Goal: Task Accomplishment & Management: Use online tool/utility

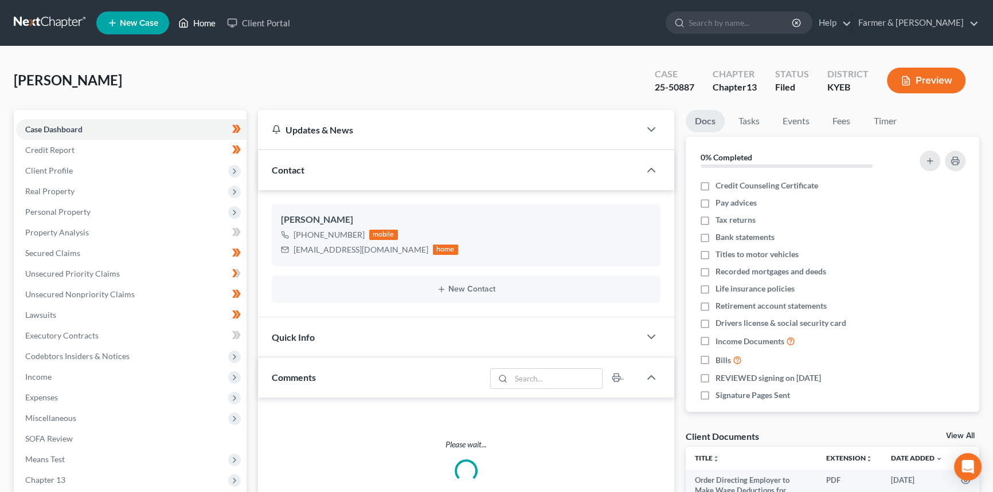
click at [197, 21] on link "Home" at bounding box center [197, 23] width 49 height 21
click at [770, 28] on input "search" at bounding box center [740, 22] width 105 height 21
type input "Helve"
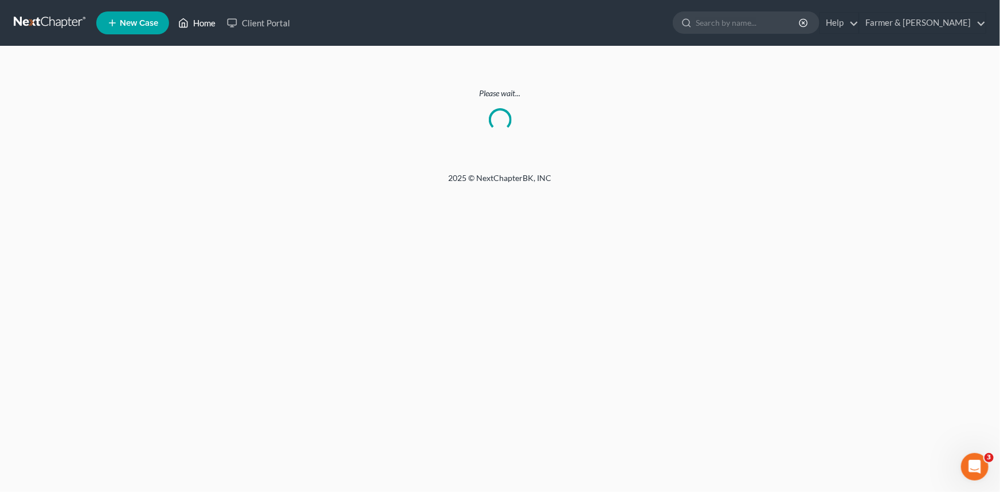
click at [194, 22] on link "Home" at bounding box center [197, 23] width 49 height 21
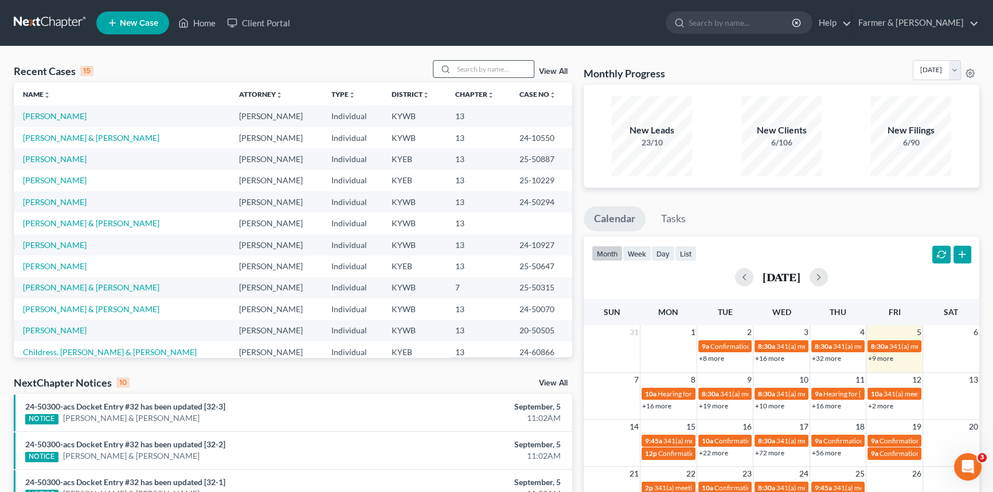
click at [501, 73] on input "search" at bounding box center [493, 69] width 80 height 17
type input "[PERSON_NAME]"
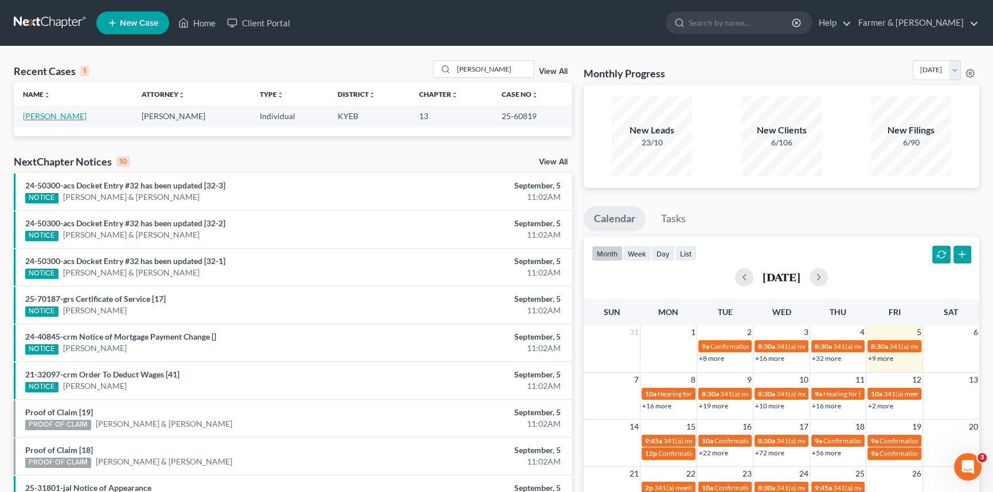
click at [56, 117] on link "[PERSON_NAME]" at bounding box center [55, 116] width 64 height 10
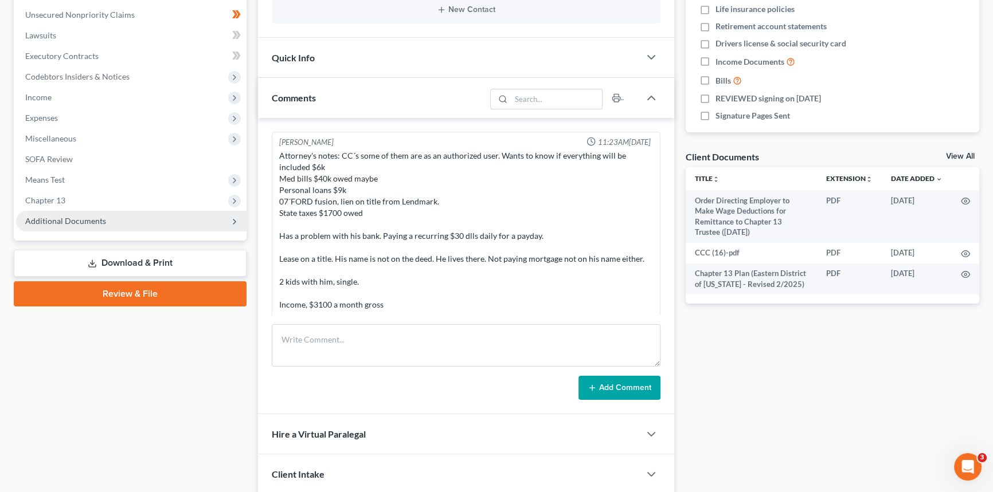
scroll to position [361, 0]
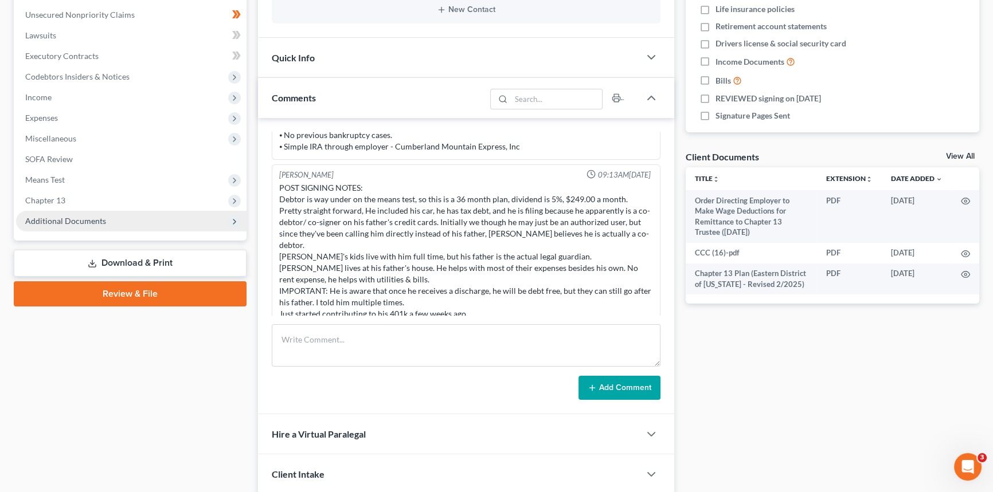
click at [64, 220] on span "Additional Documents" at bounding box center [65, 221] width 81 height 10
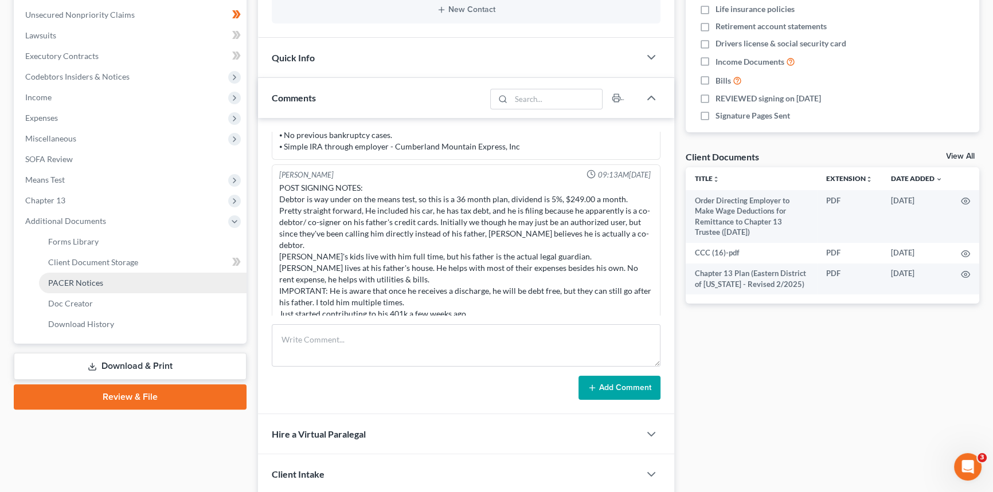
click at [63, 280] on span "PACER Notices" at bounding box center [75, 283] width 55 height 10
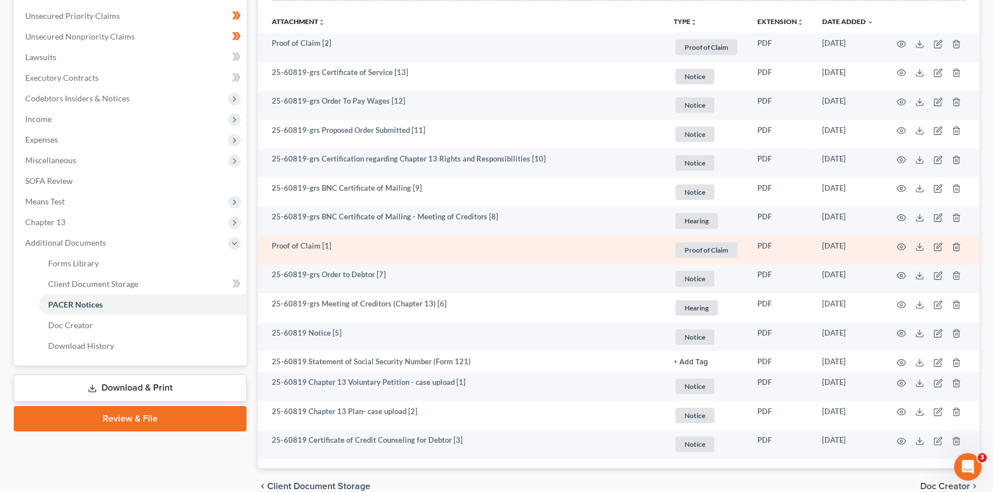
scroll to position [313, 0]
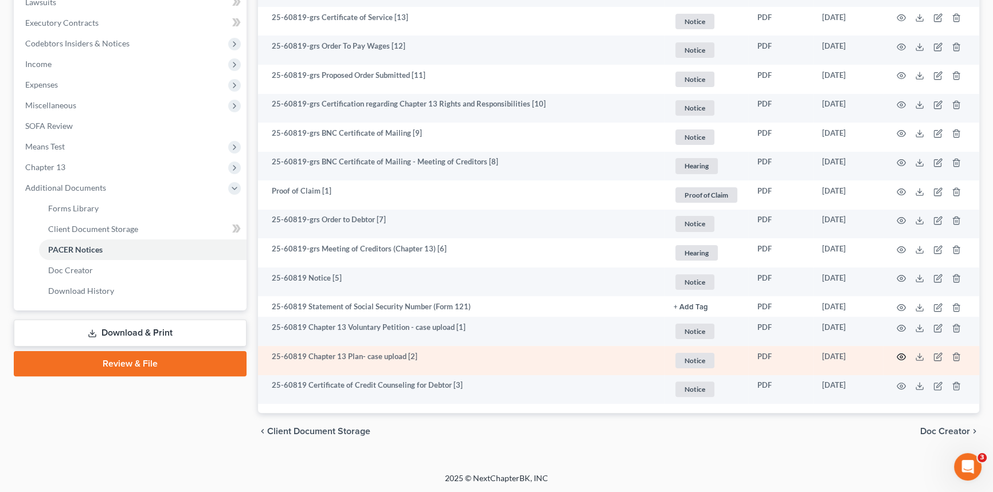
click at [900, 356] on circle "button" at bounding box center [901, 357] width 2 height 2
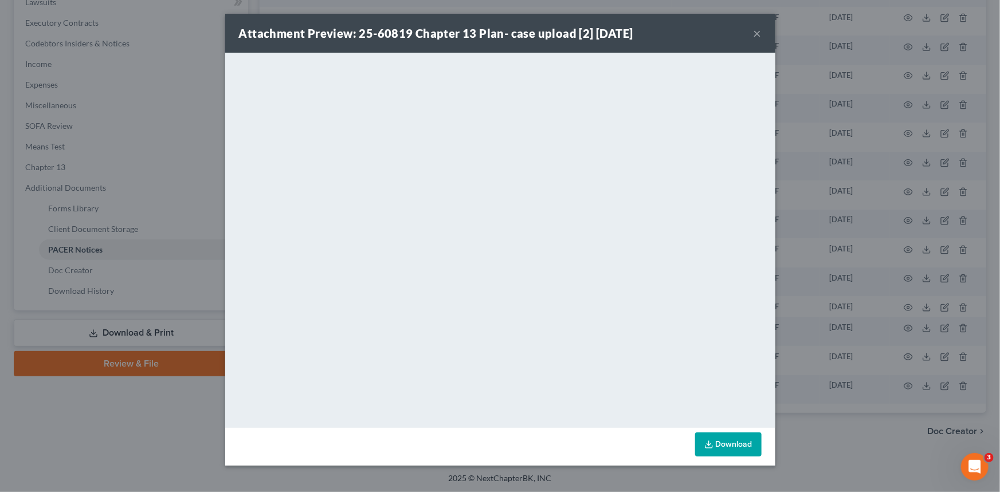
click at [169, 209] on div "Attachment Preview: 25-60819 Chapter 13 Plan- case upload [2] [DATE] × <object …" at bounding box center [500, 246] width 1000 height 492
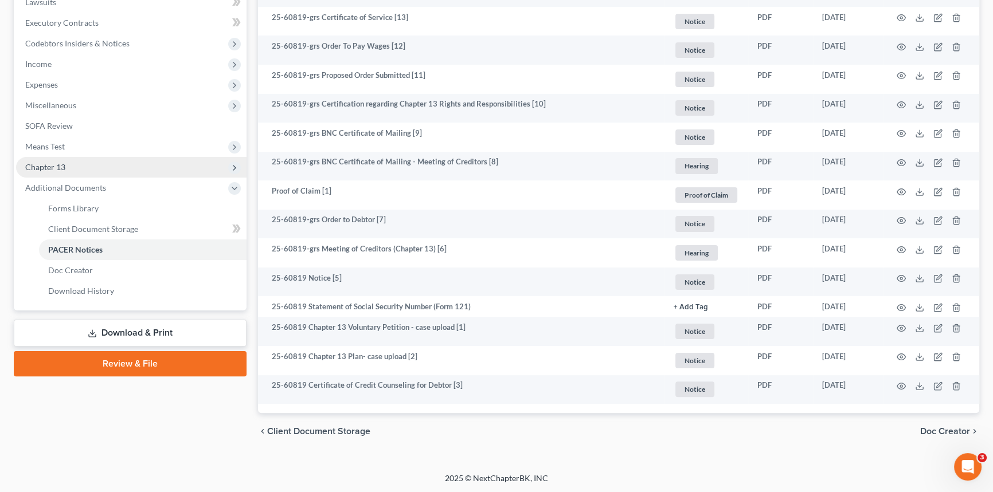
click at [66, 171] on span "Chapter 13" at bounding box center [131, 167] width 230 height 21
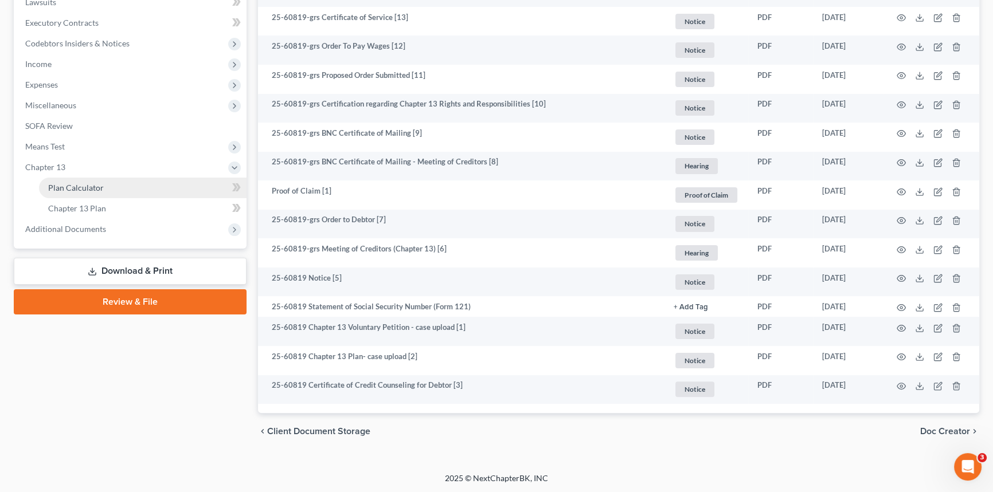
click at [66, 184] on span "Plan Calculator" at bounding box center [76, 188] width 56 height 10
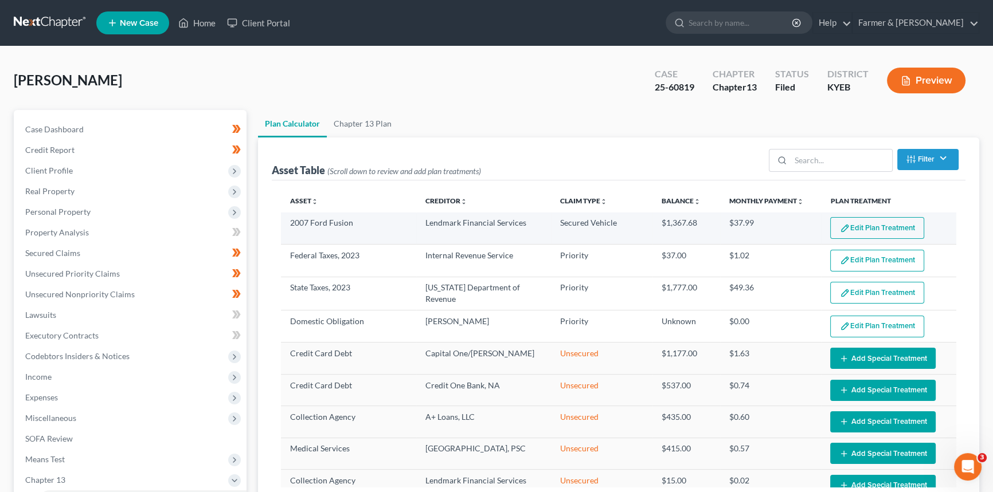
select select "35"
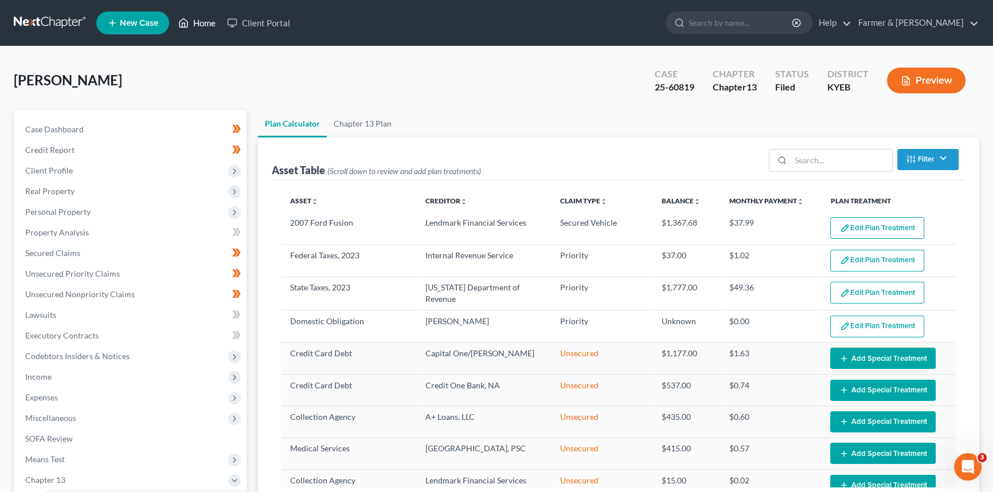
click at [195, 22] on link "Home" at bounding box center [197, 23] width 49 height 21
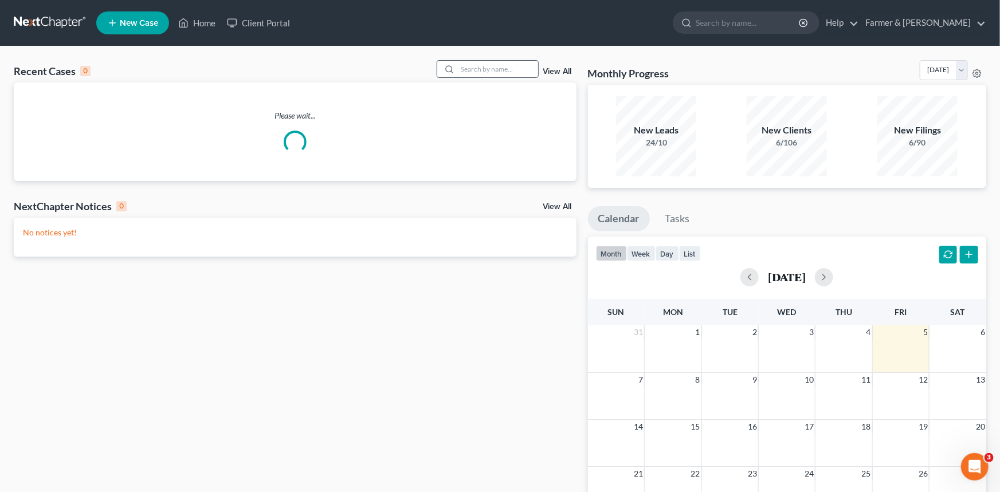
click at [513, 64] on input "search" at bounding box center [498, 69] width 80 height 17
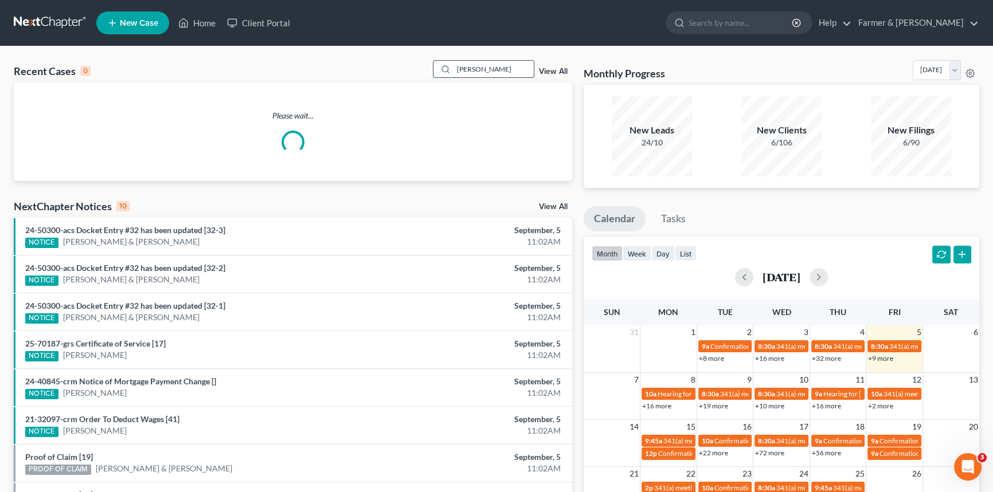
type input "[PERSON_NAME]"
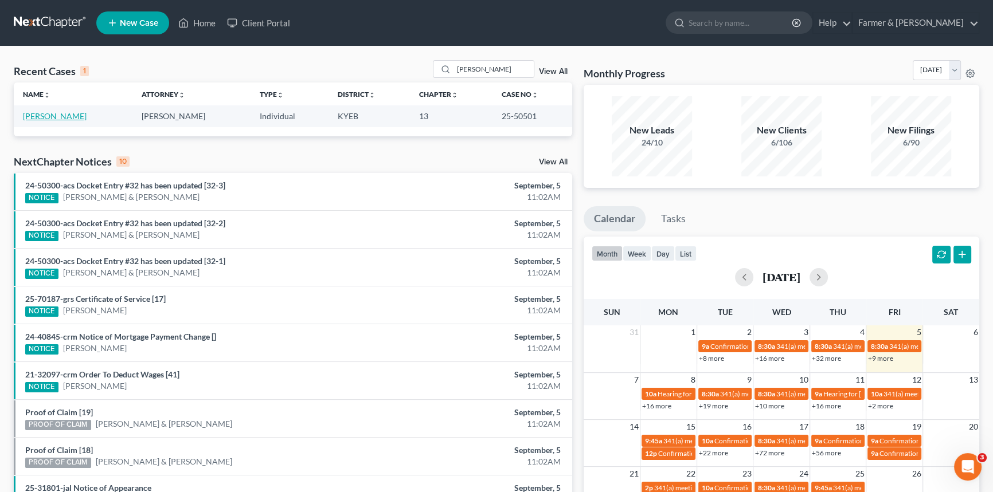
click at [32, 117] on link "[PERSON_NAME]" at bounding box center [55, 116] width 64 height 10
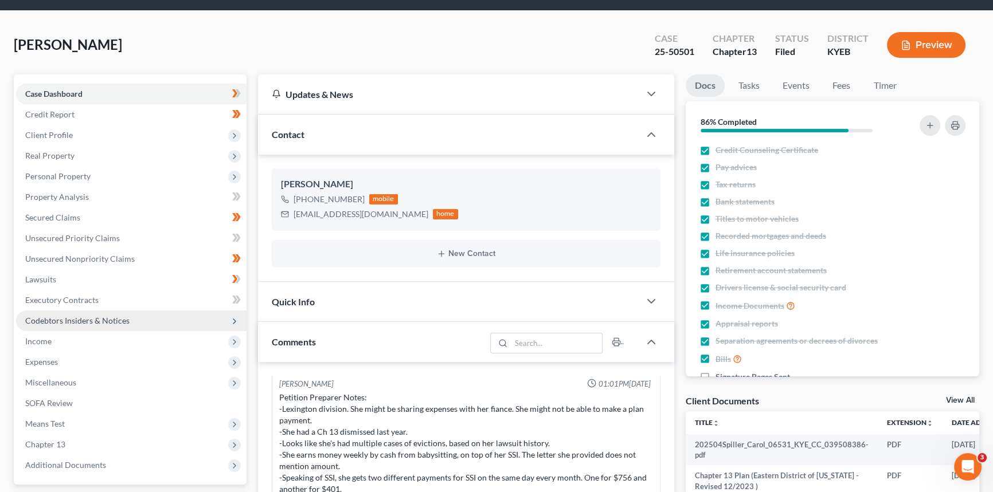
scroll to position [104, 0]
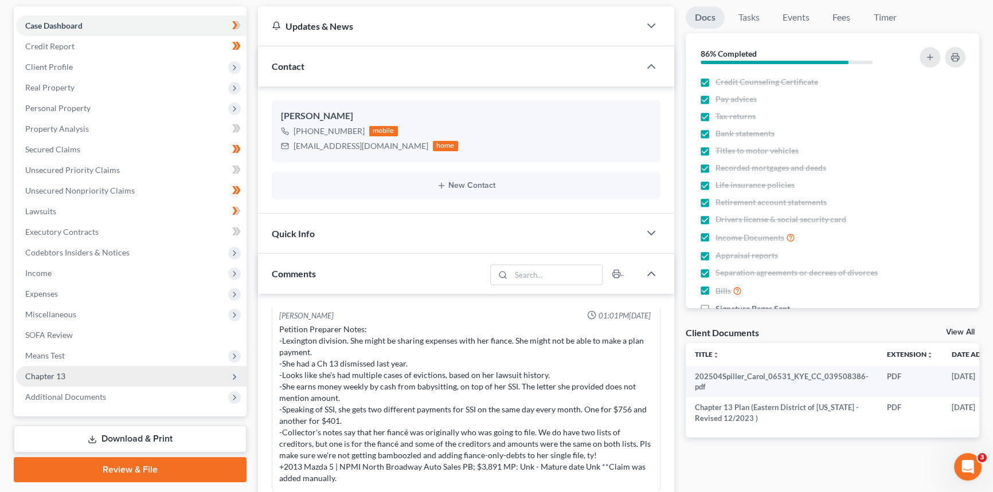
click at [39, 394] on span "Additional Documents" at bounding box center [65, 397] width 81 height 10
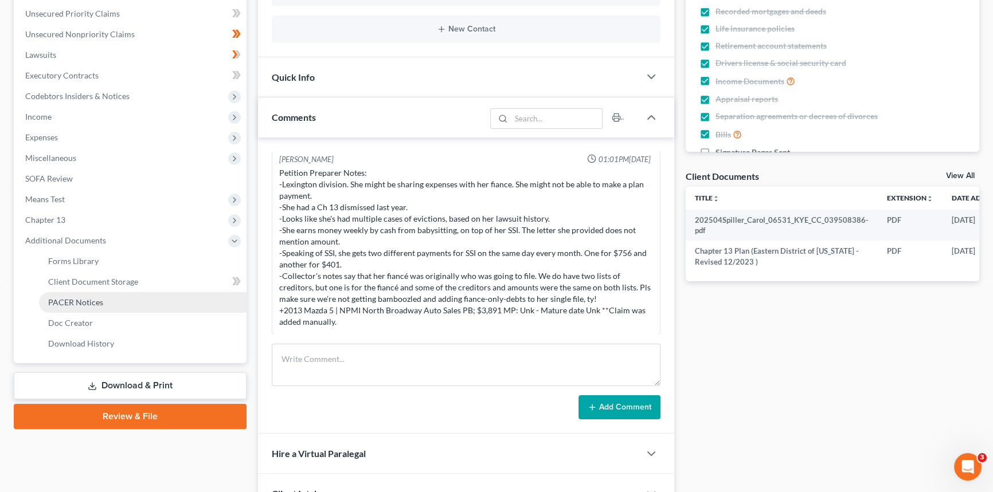
click at [85, 296] on link "PACER Notices" at bounding box center [142, 302] width 207 height 21
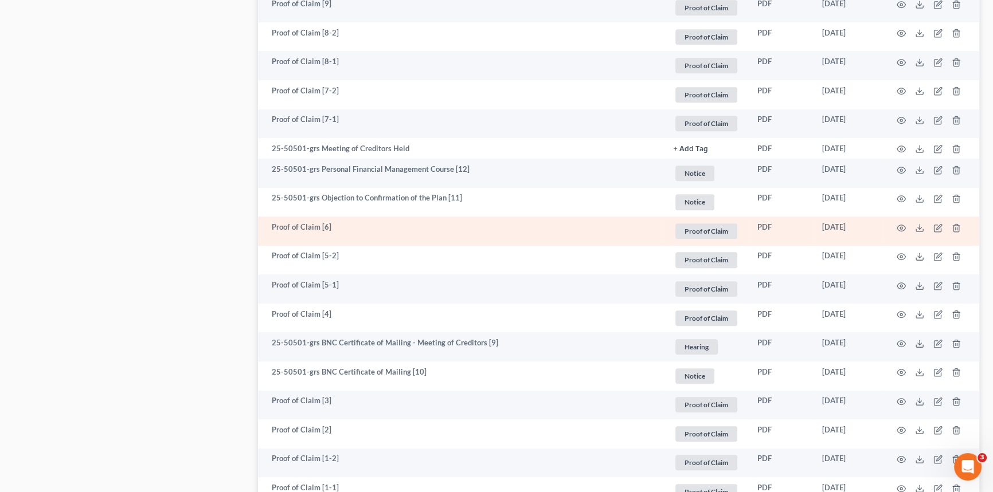
scroll to position [885, 0]
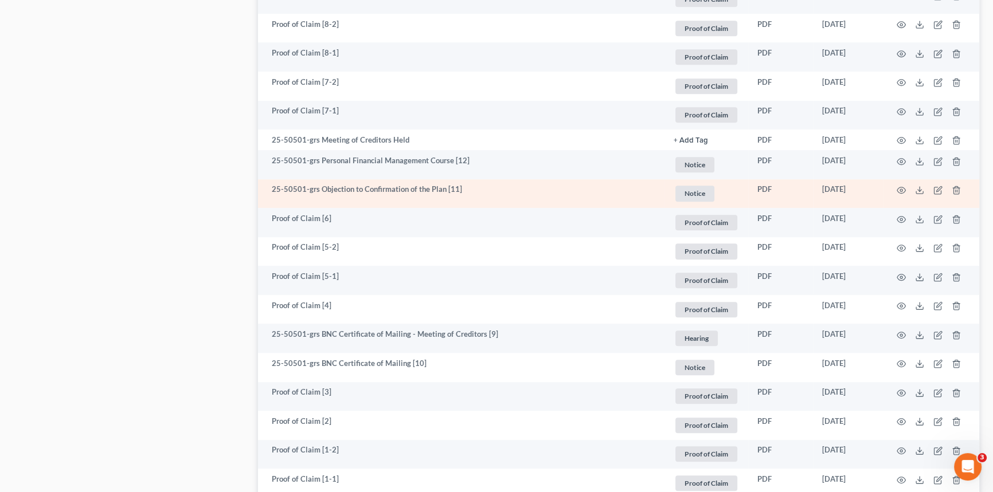
click at [906, 189] on td at bounding box center [931, 193] width 96 height 29
click at [902, 189] on circle "button" at bounding box center [901, 190] width 2 height 2
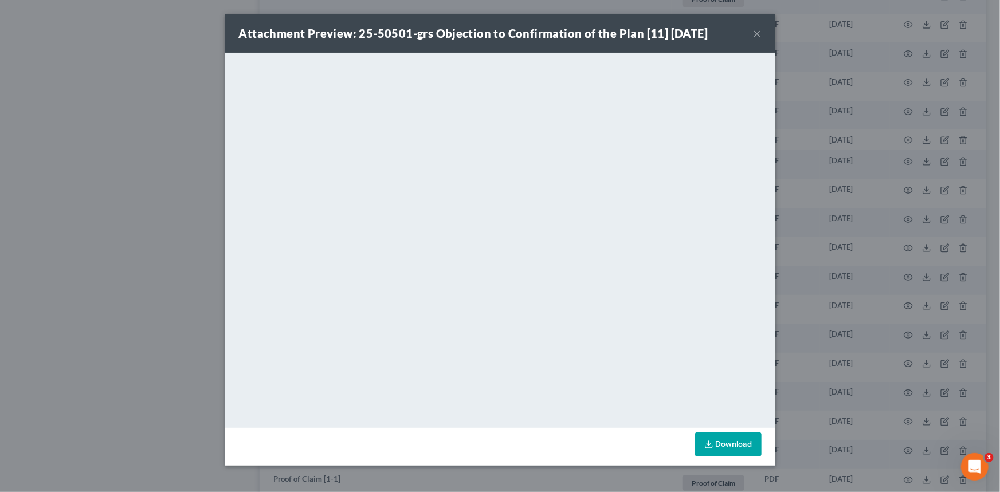
click at [754, 30] on button "×" at bounding box center [758, 33] width 8 height 14
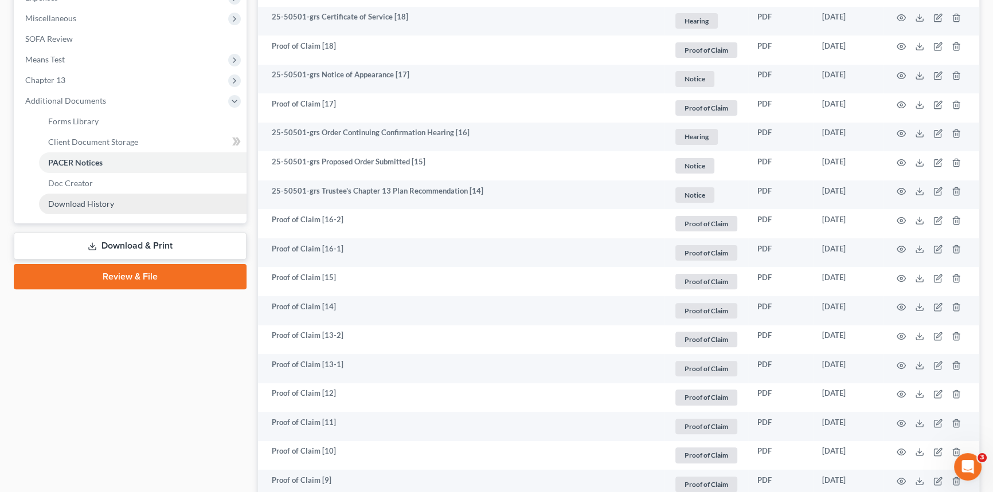
scroll to position [260, 0]
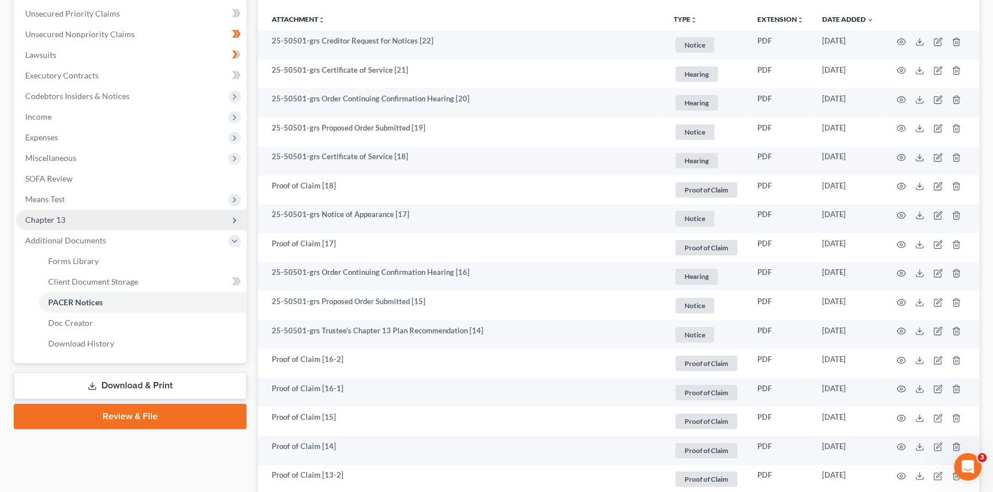
click at [66, 218] on span "Chapter 13" at bounding box center [131, 220] width 230 height 21
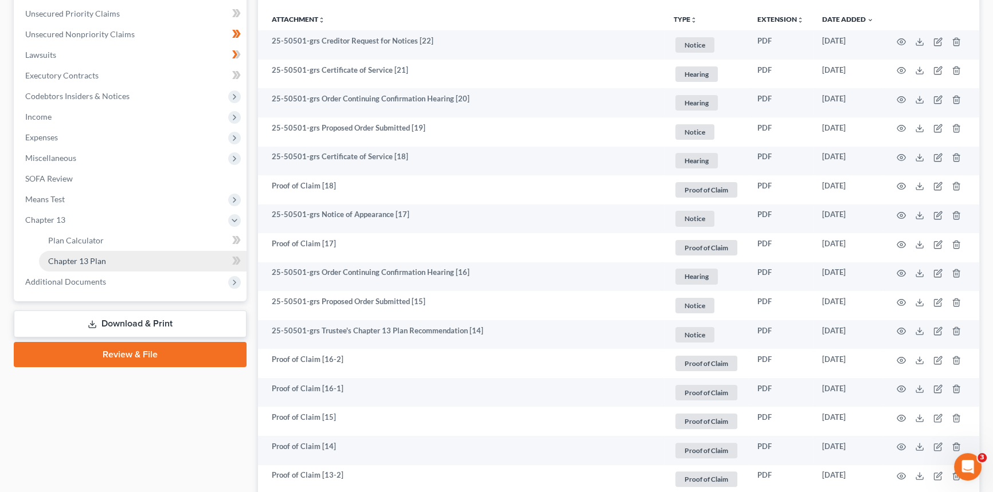
click at [84, 259] on span "Chapter 13 Plan" at bounding box center [77, 261] width 58 height 10
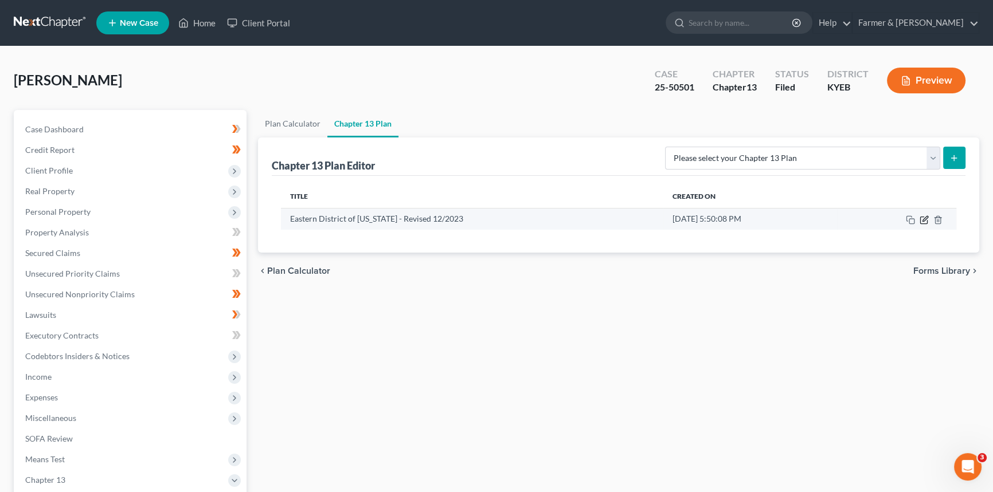
click at [927, 220] on icon "button" at bounding box center [923, 220] width 7 height 7
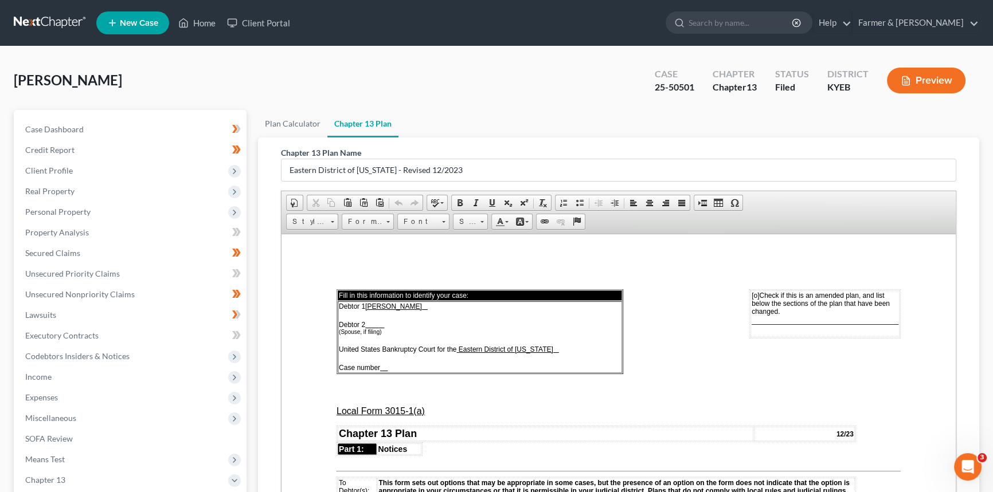
click at [751, 296] on span "[o]" at bounding box center [754, 295] width 7 height 8
click at [385, 367] on u at bounding box center [385, 367] width 6 height 8
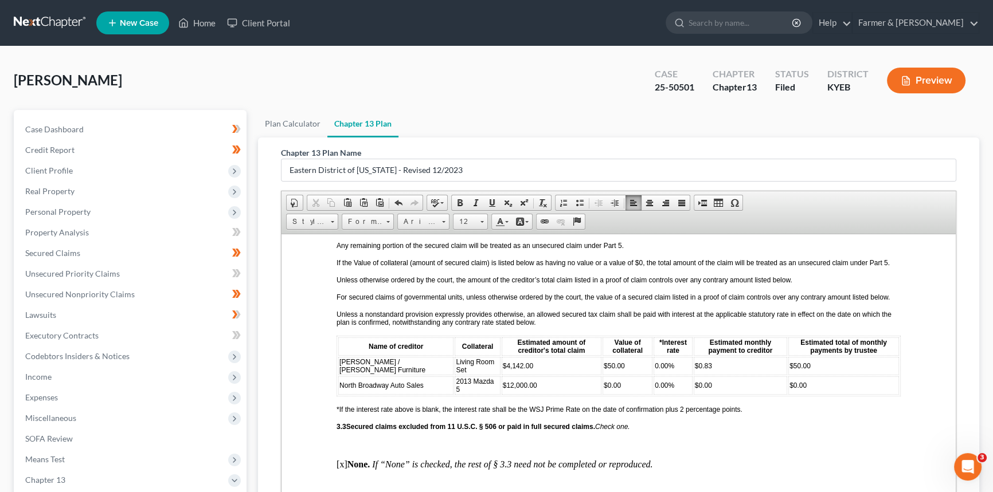
scroll to position [1198, 0]
drag, startPoint x: 491, startPoint y: 374, endPoint x: 466, endPoint y: 373, distance: 25.2
click at [503, 370] on span "$4,142.00" at bounding box center [518, 366] width 30 height 8
drag, startPoint x: 591, startPoint y: 375, endPoint x: 577, endPoint y: 373, distance: 14.6
click at [604, 370] on span "$50.00" at bounding box center [614, 366] width 21 height 8
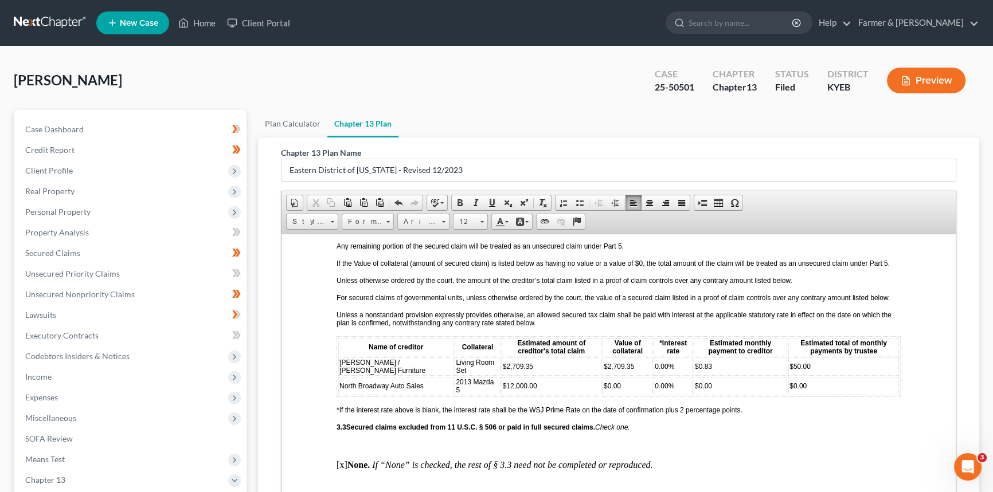
click at [655, 370] on span "0.00%" at bounding box center [664, 366] width 19 height 8
drag, startPoint x: 685, startPoint y: 371, endPoint x: 670, endPoint y: 372, distance: 15.5
click at [693, 372] on td "$0.83" at bounding box center [739, 366] width 93 height 18
drag, startPoint x: 797, startPoint y: 373, endPoint x: 773, endPoint y: 373, distance: 23.5
click at [788, 373] on td "$50.00" at bounding box center [843, 366] width 111 height 18
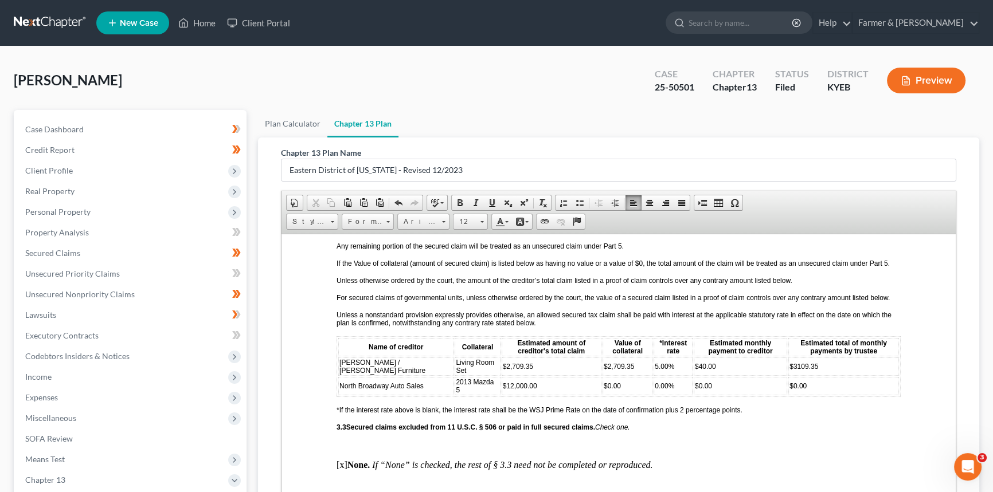
click at [789, 370] on span "$3109.35" at bounding box center [803, 366] width 29 height 8
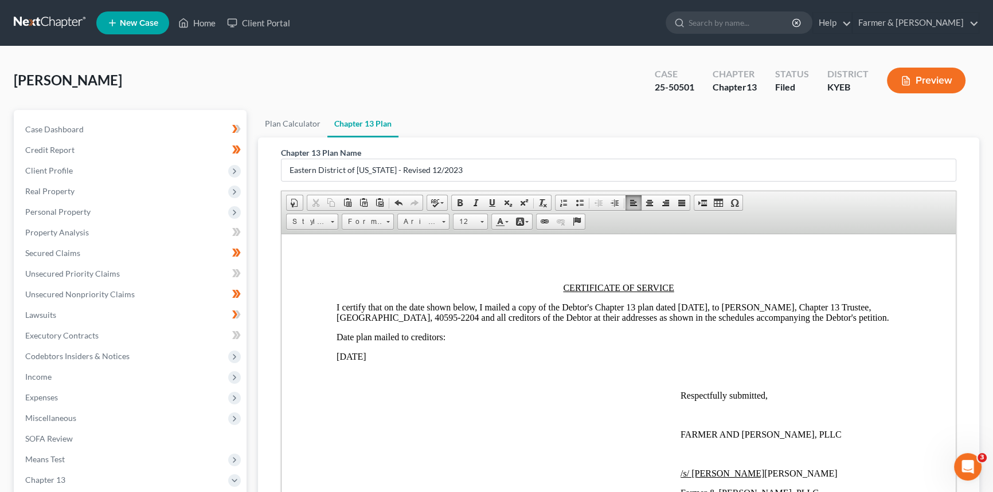
scroll to position [3282, 0]
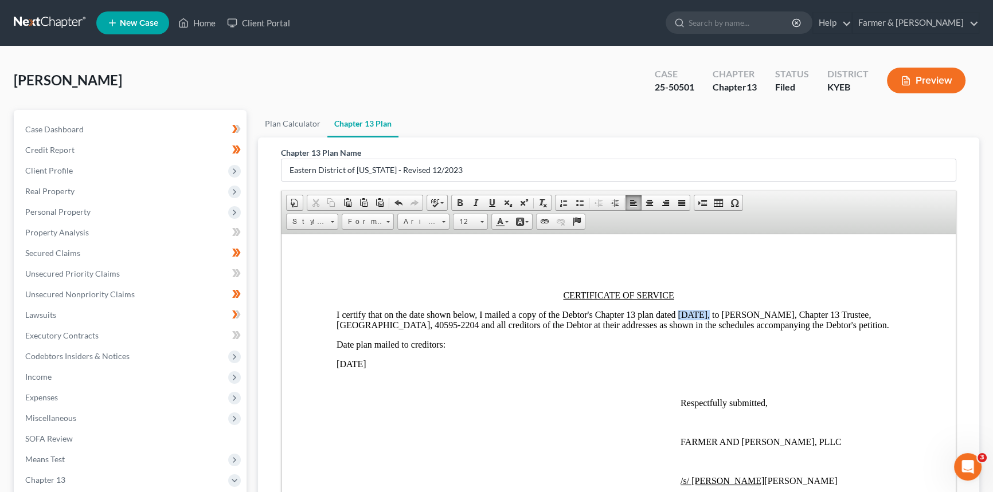
drag, startPoint x: 677, startPoint y: 347, endPoint x: 702, endPoint y: 347, distance: 24.1
click at [702, 330] on p "I certify that on the date shown below, I mailed a copy of the Debtor's Chapter…" at bounding box center [618, 319] width 564 height 21
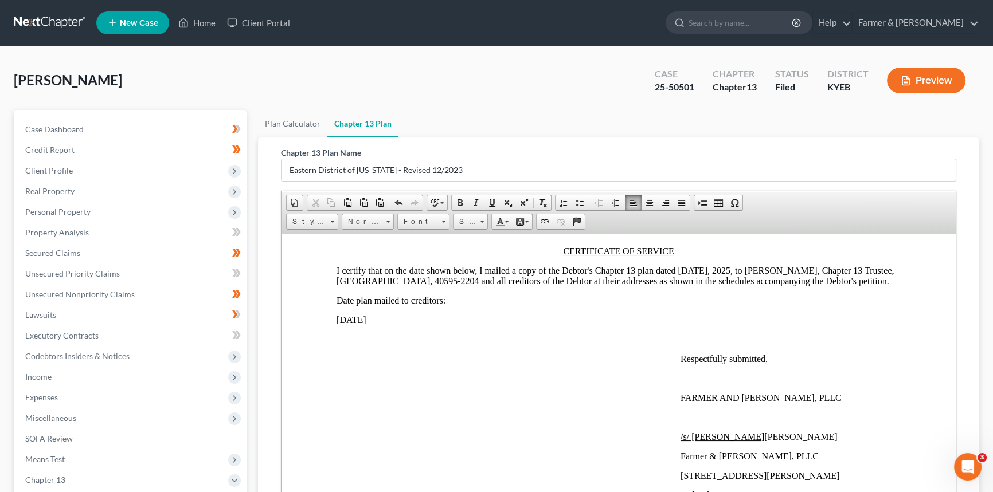
scroll to position [3387, 0]
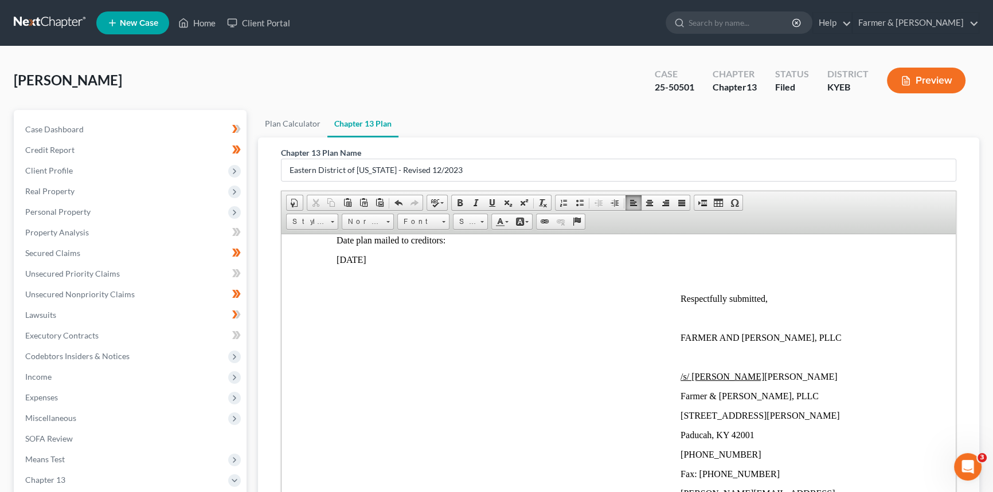
drag, startPoint x: 336, startPoint y: 306, endPoint x: 400, endPoint y: 312, distance: 64.5
click at [400, 265] on p "[DATE]" at bounding box center [618, 259] width 564 height 10
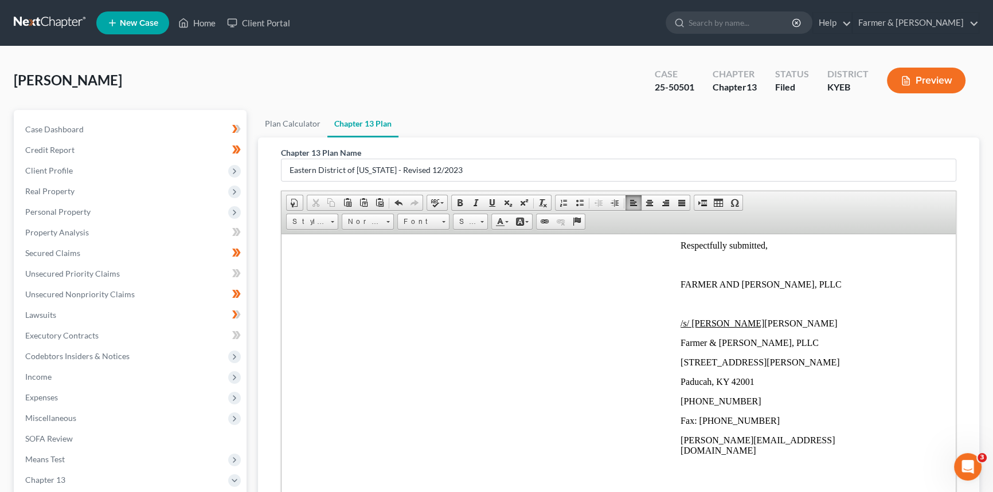
scroll to position [3490, 0]
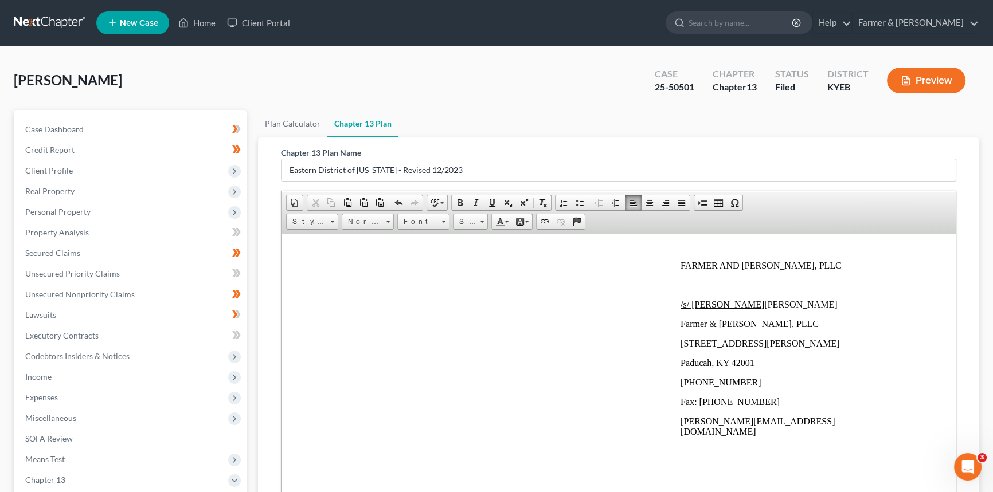
click at [812, 309] on p "/s/ [PERSON_NAME] [PERSON_NAME]" at bounding box center [790, 304] width 220 height 10
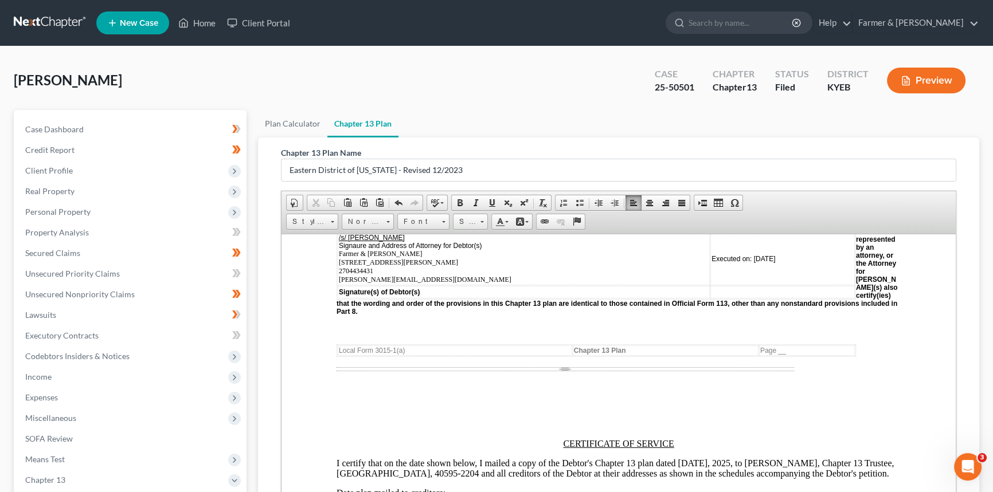
scroll to position [3107, 0]
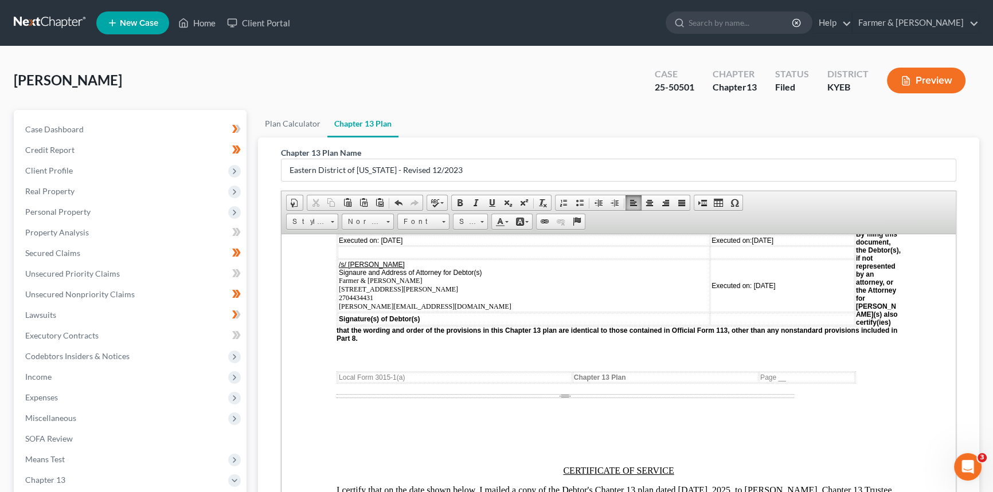
drag, startPoint x: 765, startPoint y: 313, endPoint x: 724, endPoint y: 311, distance: 40.2
click at [724, 311] on td "Executed on: [DATE]" at bounding box center [782, 285] width 144 height 53
drag, startPoint x: 759, startPoint y: 266, endPoint x: 725, endPoint y: 265, distance: 34.4
click at [725, 245] on td "Executed on: [DATE]" at bounding box center [782, 240] width 144 height 10
drag, startPoint x: 418, startPoint y: 266, endPoint x: 381, endPoint y: 268, distance: 36.8
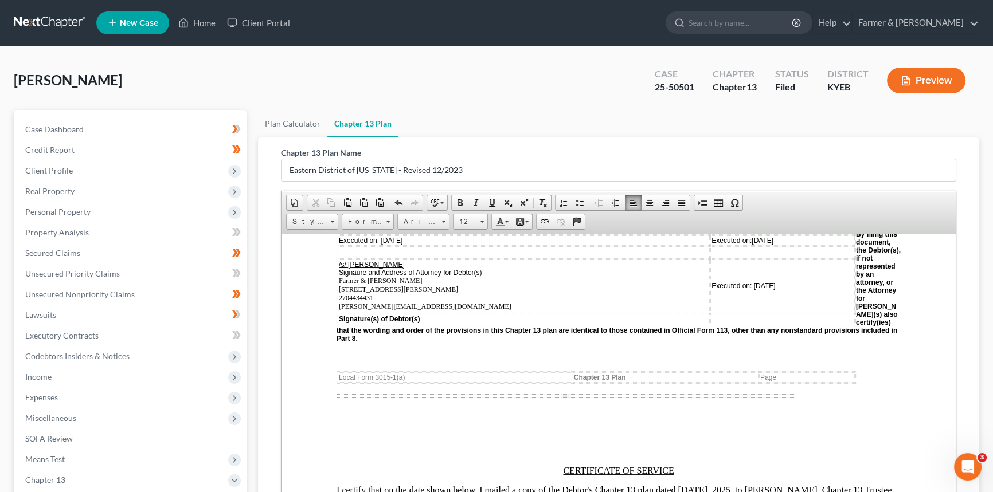
click at [381, 245] on td "Executed on: [DATE]" at bounding box center [524, 240] width 372 height 10
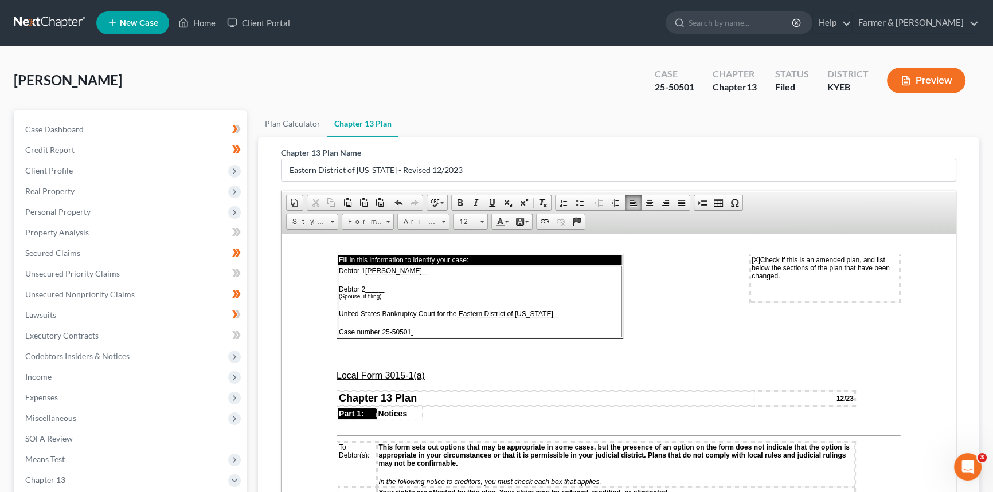
scroll to position [0, 0]
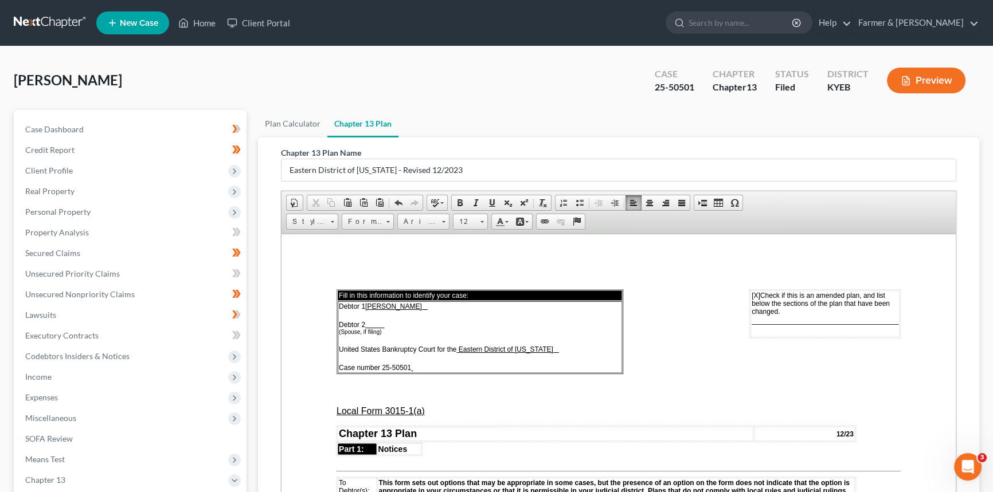
click at [762, 320] on span "________________________________" at bounding box center [824, 320] width 147 height 10
click at [888, 314] on span "____3.2____________________________" at bounding box center [819, 312] width 158 height 10
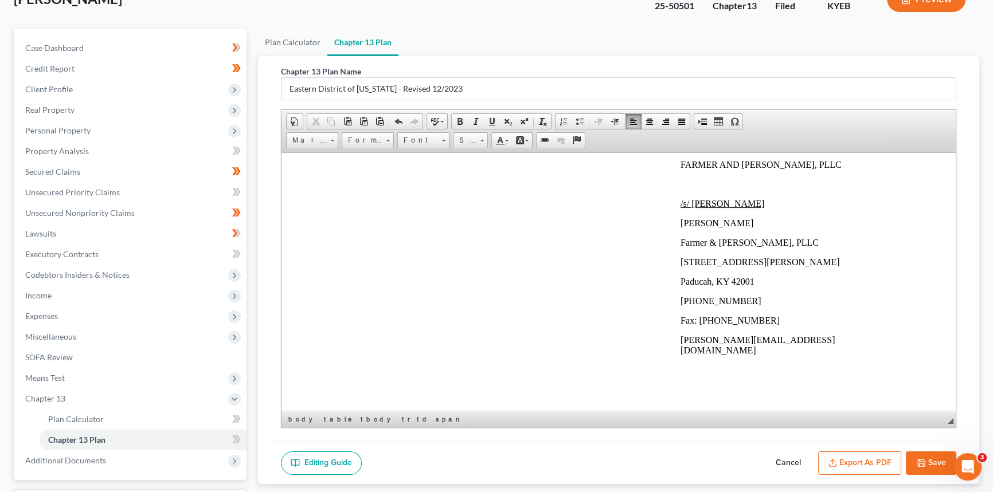
scroll to position [178, 0]
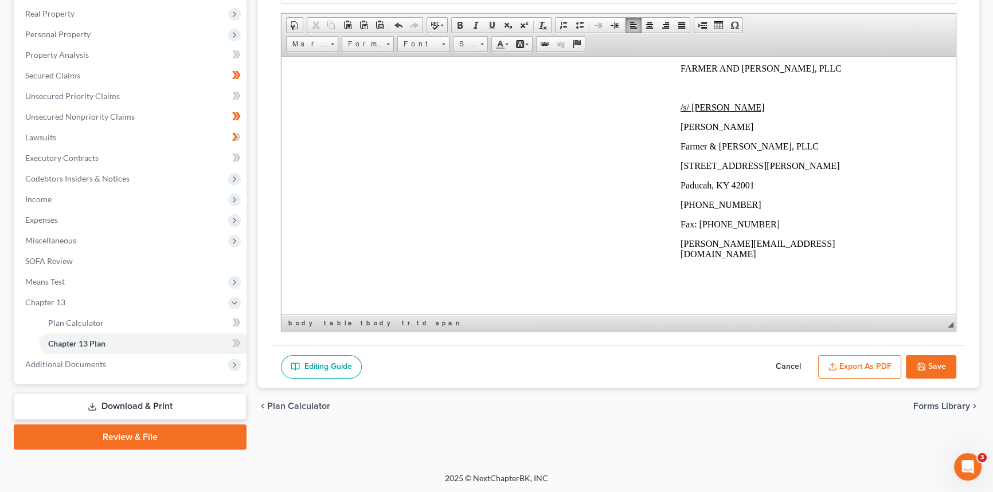
click at [855, 363] on button "Export as PDF" at bounding box center [859, 367] width 83 height 24
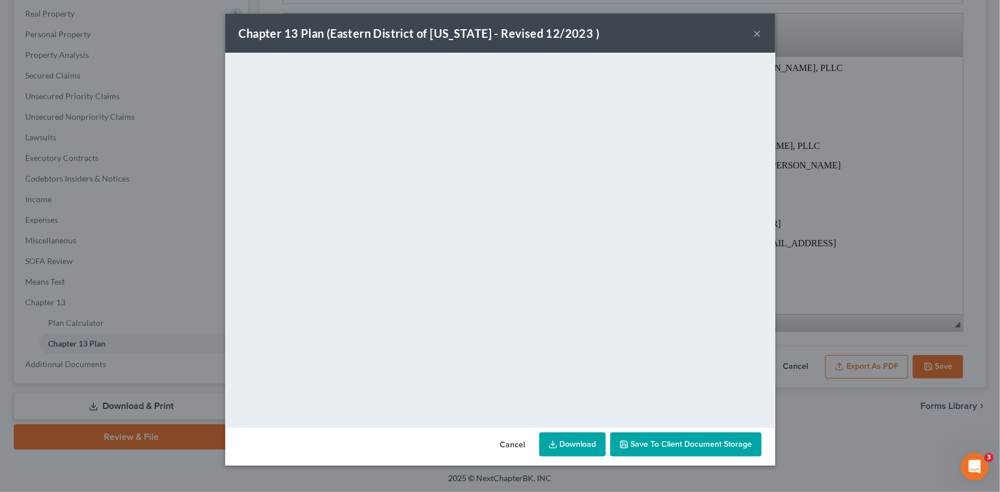
click at [572, 442] on link "Download" at bounding box center [572, 445] width 66 height 24
click at [758, 34] on button "×" at bounding box center [758, 33] width 8 height 14
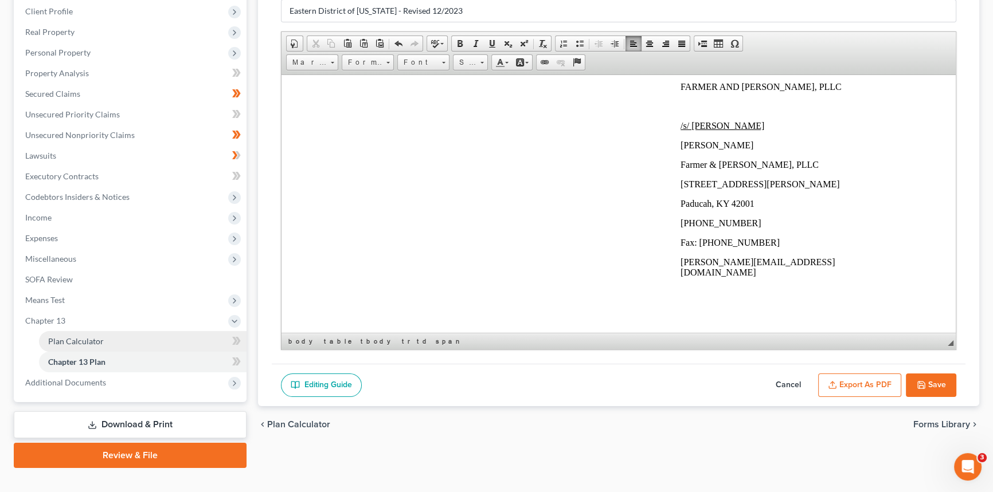
scroll to position [178, 0]
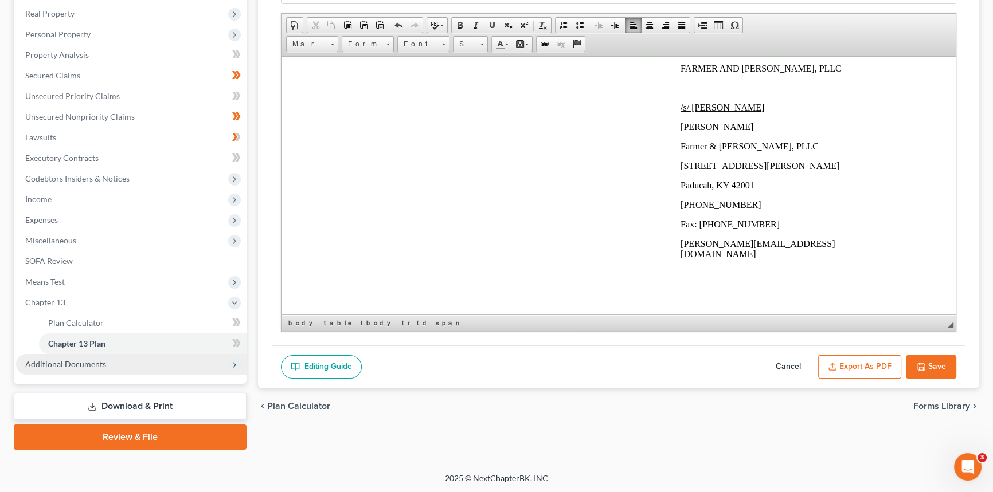
click at [75, 363] on span "Additional Documents" at bounding box center [65, 364] width 81 height 10
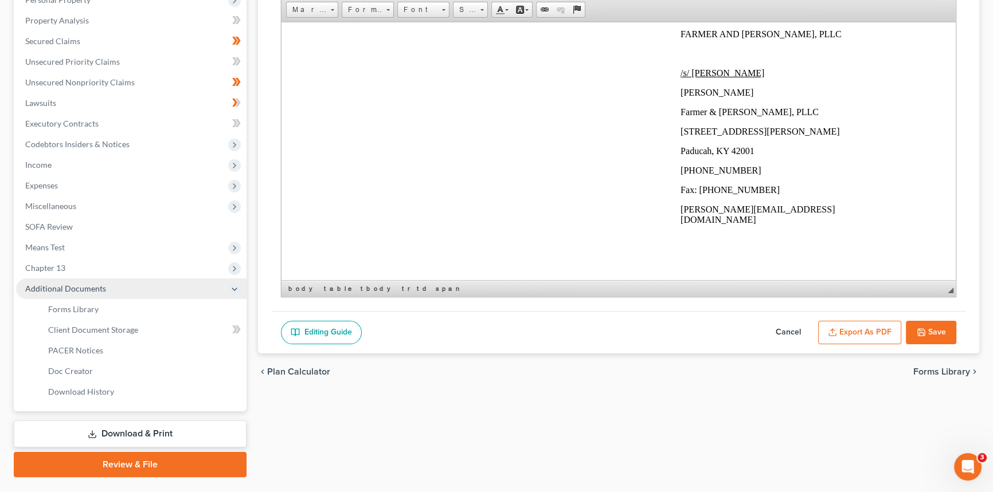
scroll to position [229, 0]
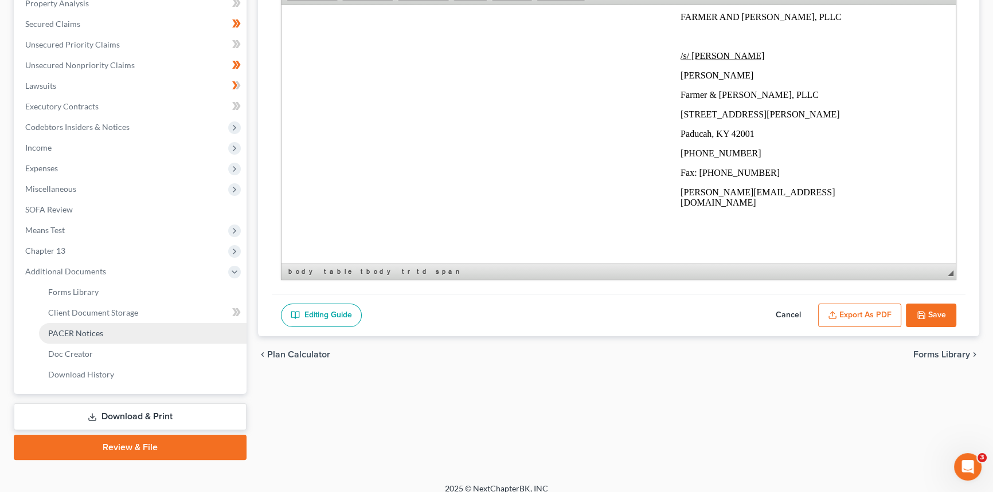
click at [86, 328] on span "PACER Notices" at bounding box center [75, 333] width 55 height 10
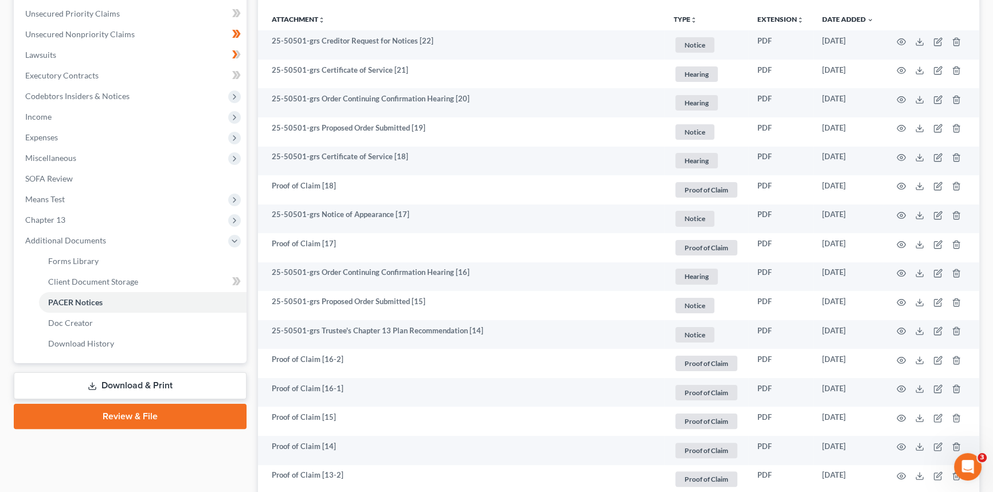
scroll to position [312, 0]
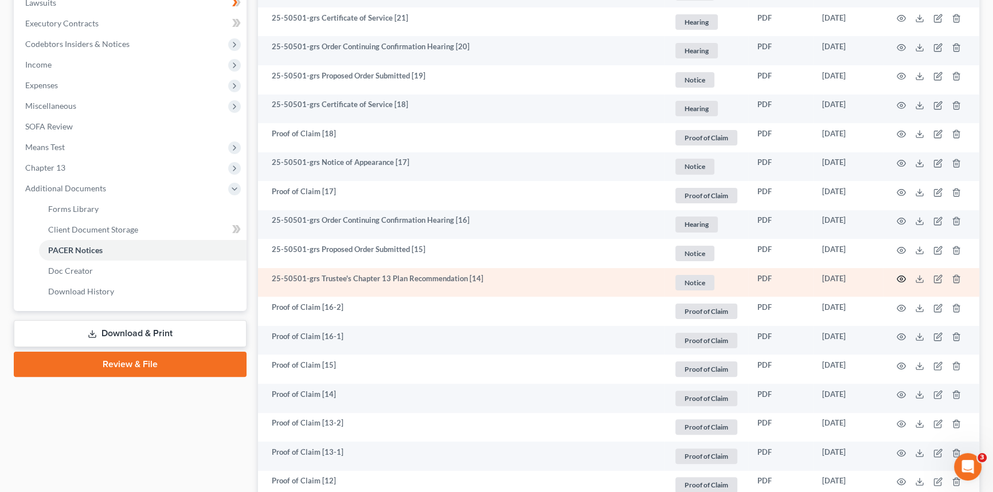
click at [901, 277] on icon "button" at bounding box center [900, 279] width 9 height 9
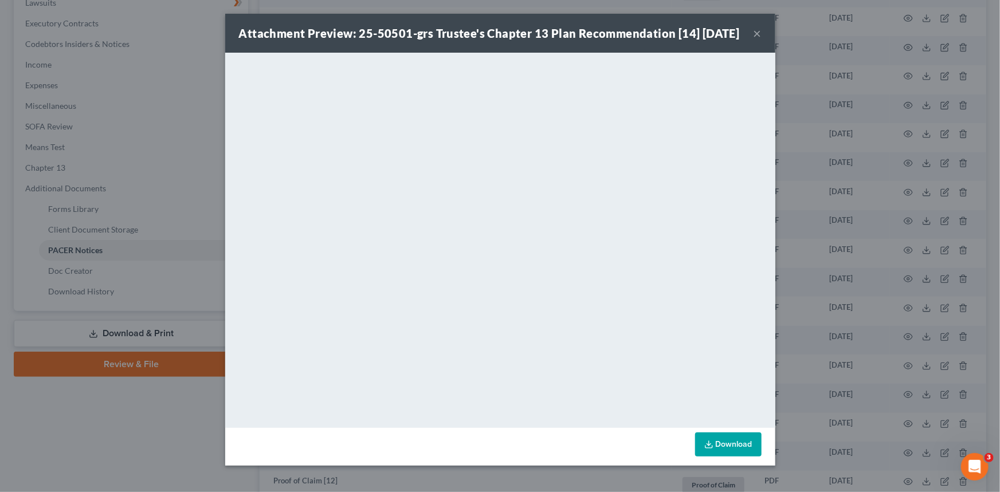
click at [754, 36] on button "×" at bounding box center [758, 33] width 8 height 14
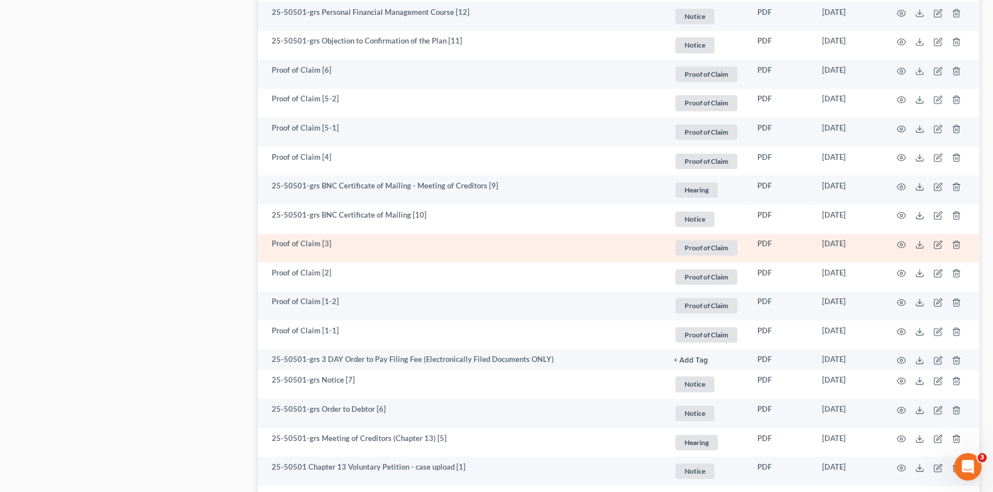
scroll to position [934, 0]
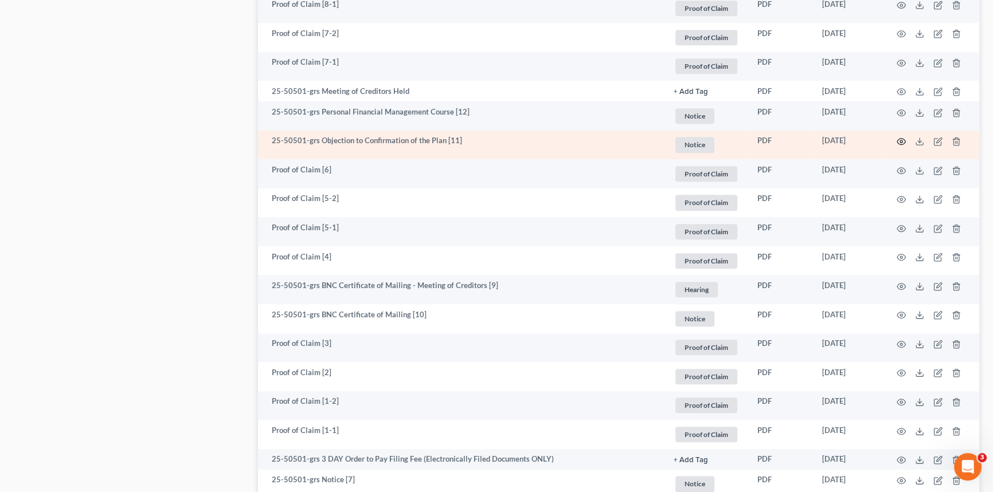
click at [899, 138] on icon "button" at bounding box center [900, 141] width 9 height 9
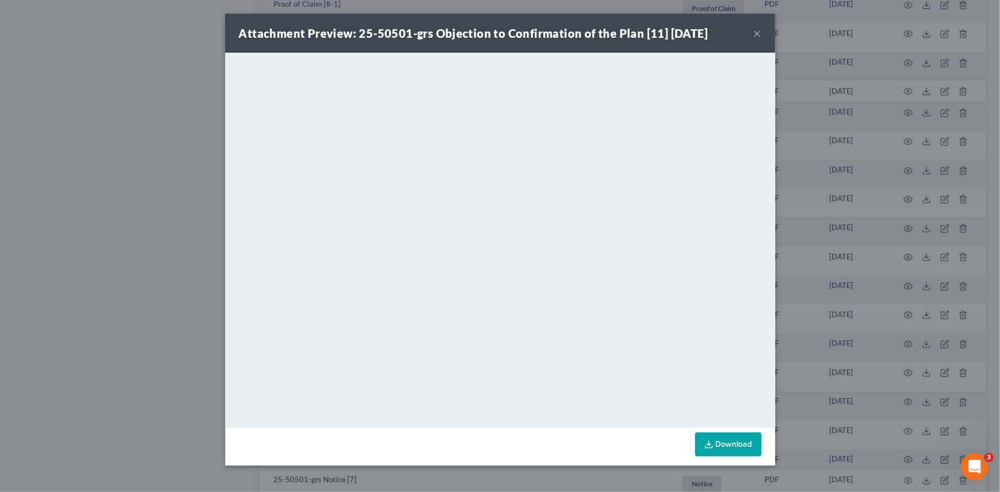
click at [759, 34] on button "×" at bounding box center [758, 33] width 8 height 14
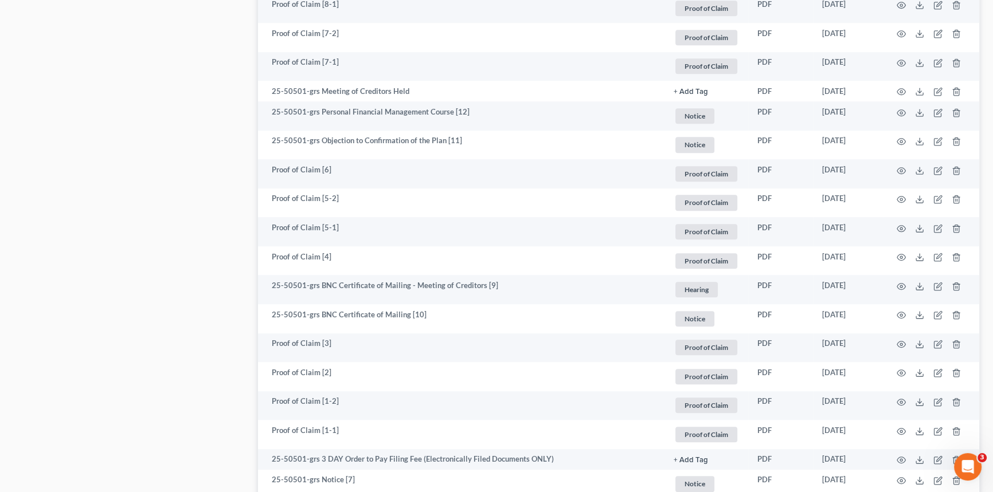
drag, startPoint x: 308, startPoint y: 171, endPoint x: 11, endPoint y: 149, distance: 297.2
click at [308, 171] on td "Proof of Claim [6]" at bounding box center [461, 173] width 406 height 29
